Goal: Information Seeking & Learning: Learn about a topic

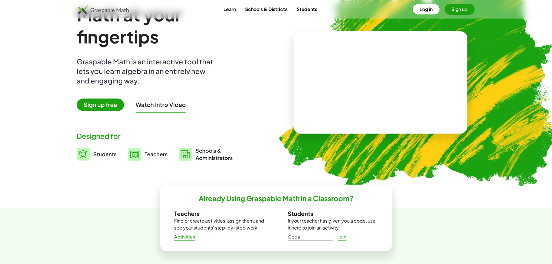
scroll to position [116, 0]
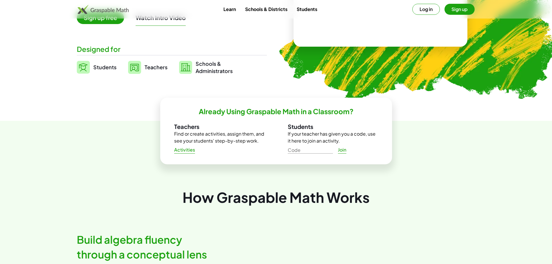
click at [148, 67] on span "Teachers" at bounding box center [156, 67] width 23 height 7
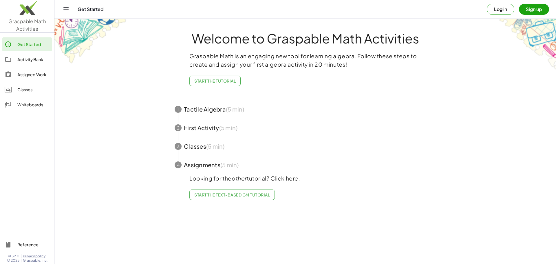
click at [210, 109] on span "button" at bounding box center [305, 109] width 275 height 19
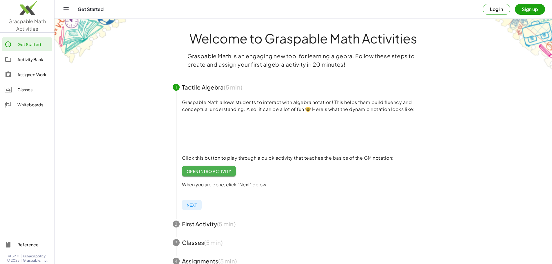
click at [216, 173] on span "Open Intro Activity" at bounding box center [209, 171] width 45 height 5
click at [23, 56] on div "Activity Bank" at bounding box center [33, 59] width 32 height 7
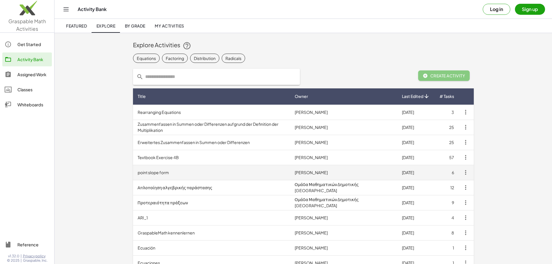
click at [133, 170] on td "point slope form" at bounding box center [211, 172] width 157 height 15
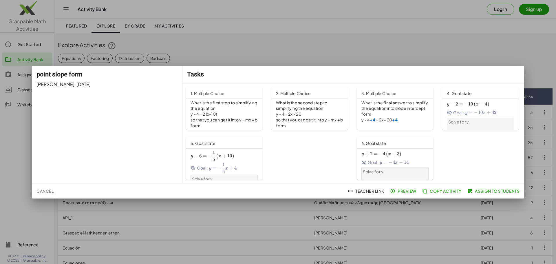
click at [208, 106] on p "What is the first step to simplifying the equation" at bounding box center [224, 106] width 67 height 12
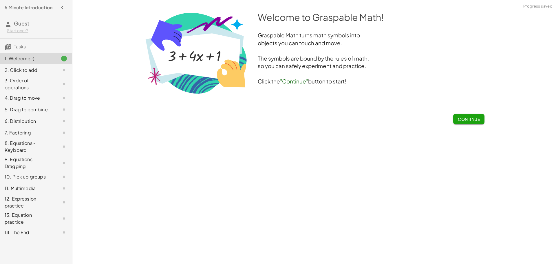
click at [475, 121] on span "Continue" at bounding box center [469, 118] width 22 height 5
